Goal: Information Seeking & Learning: Find specific fact

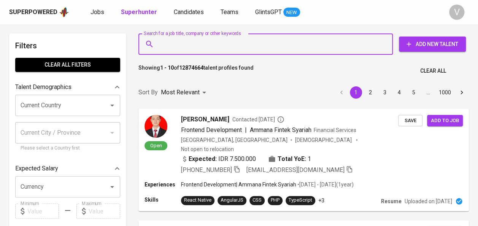
click at [196, 44] on input "Search for a job title, company or other keywords" at bounding box center [267, 44] width 221 height 14
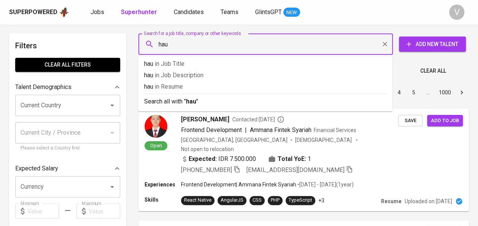
type input "haus"
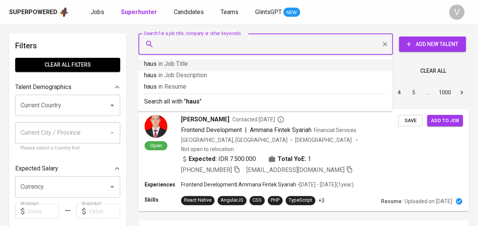
click at [292, 43] on input "Search for a job title, company or other keywords" at bounding box center [267, 44] width 221 height 14
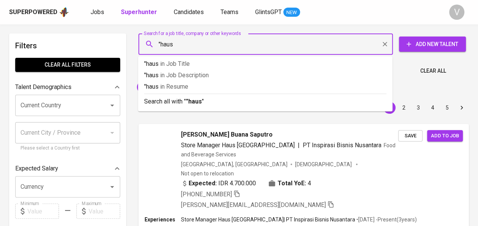
type input ""haus""
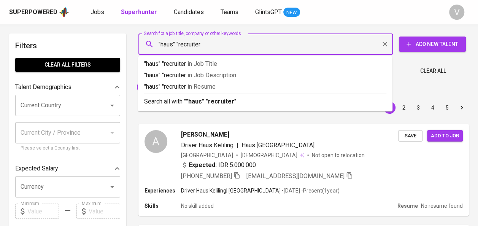
type input ""haus" "recruiter""
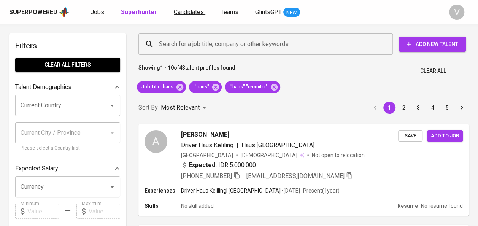
click at [198, 10] on span "Candidates" at bounding box center [189, 11] width 30 height 7
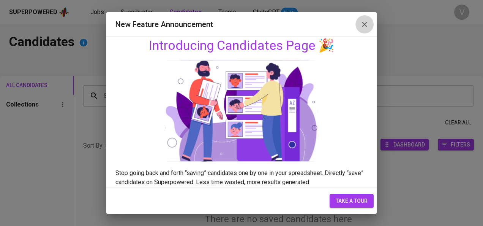
click at [366, 25] on icon "button" at bounding box center [364, 24] width 5 height 5
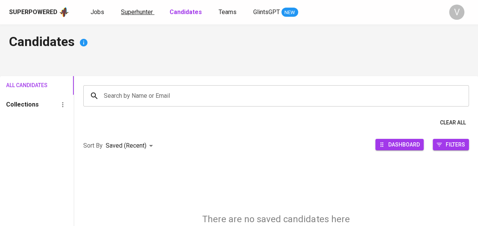
click at [138, 14] on span "Superhunter" at bounding box center [137, 11] width 32 height 7
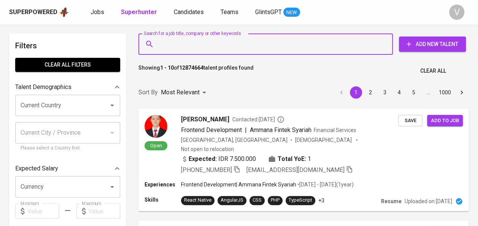
click at [230, 46] on input "Search for a job title, company or other keywords" at bounding box center [267, 44] width 221 height 14
paste input "PT. Inspirasi Bisnis Nusantara"
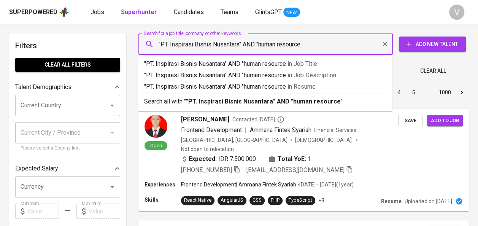
type input ""PT. Inspirasi Bisnis Nusantara" AND "human resource""
click at [290, 100] on div "Sort By Most Relevant MOST_RELEVANT 1 2 3 4 5 … 1000" at bounding box center [303, 92] width 339 height 23
click at [339, 101] on div "Sort By Most Relevant MOST_RELEVANT 1 2 3 4 5 … 1000" at bounding box center [303, 92] width 339 height 23
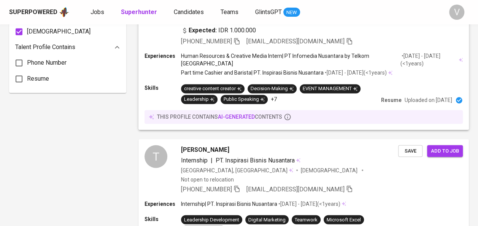
scroll to position [608, 0]
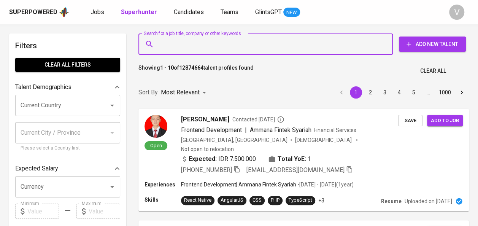
click at [204, 46] on input "Search for a job title, company or other keywords" at bounding box center [267, 44] width 221 height 14
paste input "PT. Inspirasi Bisnis Nusantara"
type input ""PT. Inspirasi Bisnis Nusantara""
